Goal: Book appointment/travel/reservation

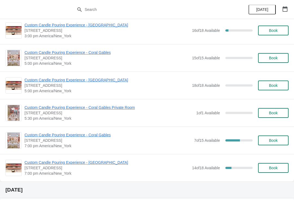
scroll to position [224, 0]
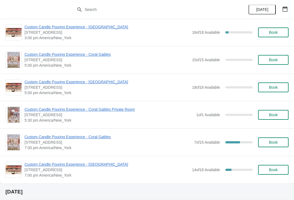
click at [97, 139] on span "Custom Candle Pouring Experience - Coral Gables" at bounding box center [107, 136] width 167 height 5
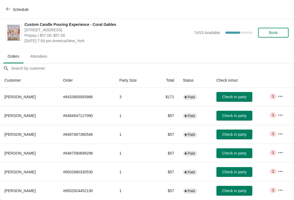
scroll to position [3, 0]
click at [21, 10] on span "Schedule" at bounding box center [21, 9] width 16 height 4
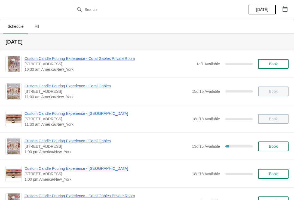
scroll to position [0, 0]
click at [286, 5] on button "button" at bounding box center [285, 9] width 10 height 10
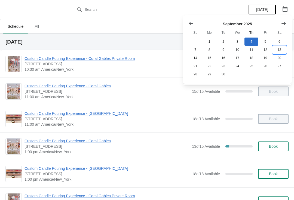
click at [286, 54] on button "13" at bounding box center [279, 50] width 14 height 8
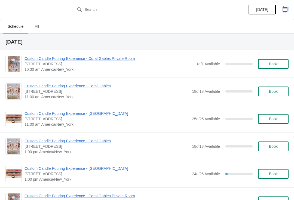
click at [284, 9] on icon "button" at bounding box center [284, 8] width 5 height 5
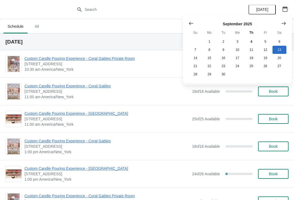
click at [264, 16] on div "[DATE] Su Mo Tu We Th Fr Sa 1 2 3 4 5 6 7 8 9 10 11 12 13 14 15 16 17 18 19 20 …" at bounding box center [237, 49] width 109 height 69
click at [266, 6] on button "[DATE]" at bounding box center [261, 10] width 27 height 10
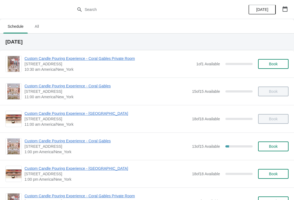
click at [86, 140] on span "Custom Candle Pouring Experience - Coral Gables" at bounding box center [106, 140] width 165 height 5
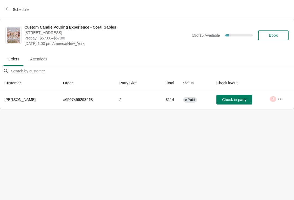
click at [278, 98] on icon "button" at bounding box center [279, 98] width 5 height 5
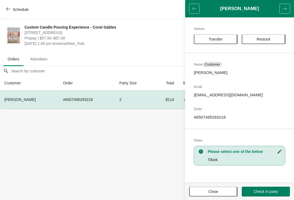
click at [223, 37] on span "Transfer" at bounding box center [216, 39] width 34 height 4
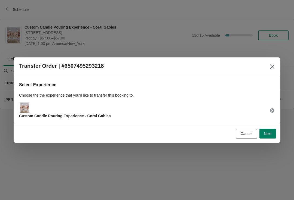
click at [270, 129] on button "Next" at bounding box center [267, 134] width 17 height 10
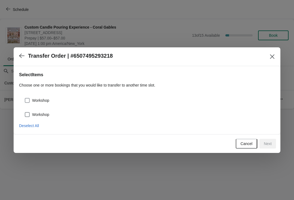
click at [36, 100] on span "Workshop" at bounding box center [40, 100] width 17 height 5
click at [25, 98] on input "Workshop" at bounding box center [25, 98] width 0 height 0
checkbox input "true"
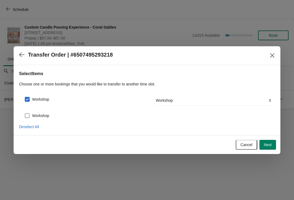
click at [49, 112] on label "Workshop" at bounding box center [36, 116] width 25 height 8
click at [25, 113] on input "Workshop" at bounding box center [25, 113] width 0 height 0
checkbox input "true"
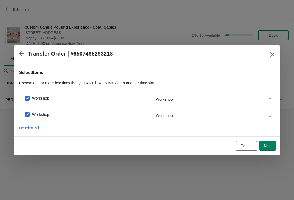
click at [275, 147] on button "Next" at bounding box center [267, 146] width 17 height 10
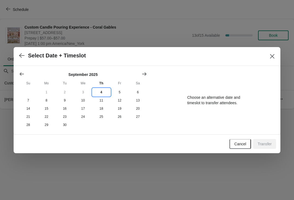
click at [104, 89] on button "4" at bounding box center [101, 92] width 18 height 8
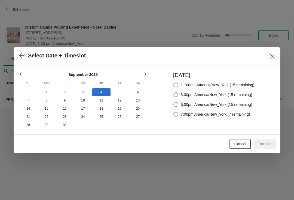
click at [97, 174] on div at bounding box center [147, 100] width 294 height 200
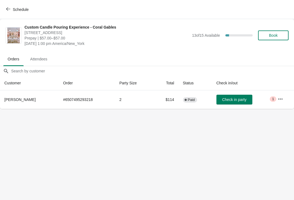
click at [92, 172] on body "Schedule Custom Candle Pouring Experience - Coral Gables [STREET_ADDRESS] Prepa…" at bounding box center [147, 100] width 294 height 200
click at [278, 100] on icon "button" at bounding box center [279, 98] width 5 height 5
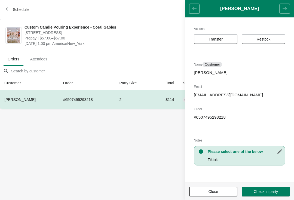
click at [222, 41] on span "Transfer" at bounding box center [215, 39] width 14 height 4
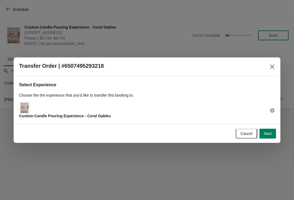
click at [272, 113] on icon at bounding box center [271, 110] width 5 height 5
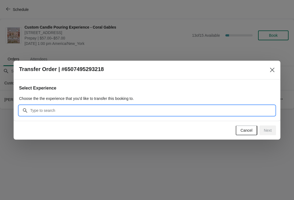
click at [132, 114] on input "Search" at bounding box center [152, 111] width 245 height 10
type input "Fo"
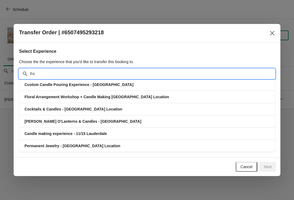
click at [118, 86] on span "Custom Candle Pouring Experience - [GEOGRAPHIC_DATA]" at bounding box center [78, 84] width 109 height 4
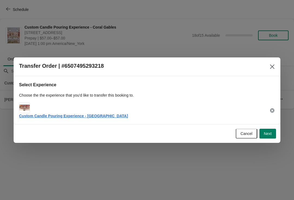
click at [54, 24] on div at bounding box center [147, 100] width 294 height 200
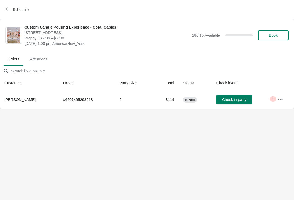
click at [13, 12] on button "Schedule" at bounding box center [18, 10] width 30 height 10
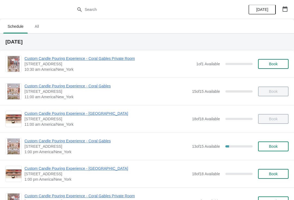
click at [35, 31] on span "All" at bounding box center [37, 26] width 14 height 10
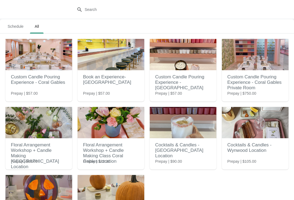
click at [259, 57] on img at bounding box center [255, 54] width 67 height 31
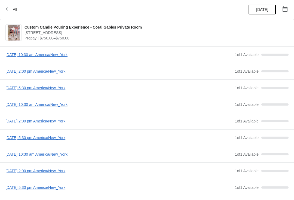
click at [21, 13] on button "All" at bounding box center [12, 10] width 19 height 10
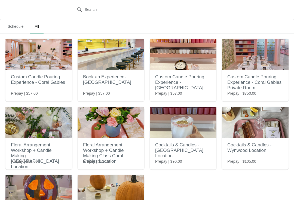
click at [17, 26] on span "Schedule" at bounding box center [15, 26] width 24 height 10
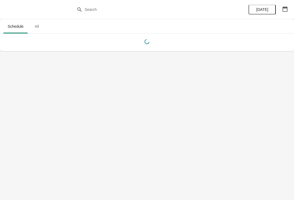
click at [13, 39] on div at bounding box center [144, 40] width 287 height 11
